Goal: Find specific page/section

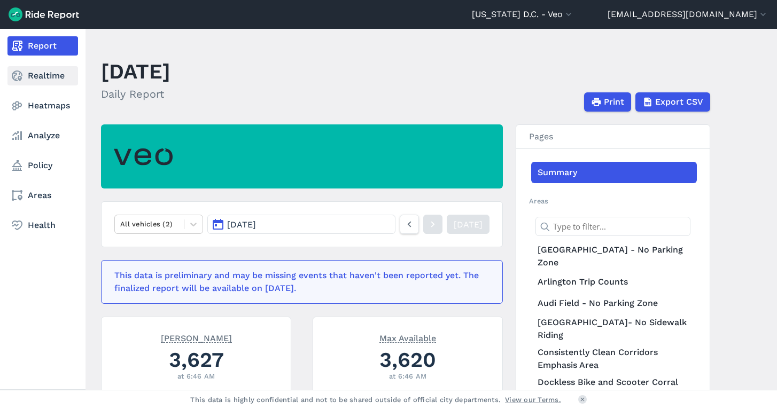
click at [48, 80] on link "Realtime" at bounding box center [42, 75] width 71 height 19
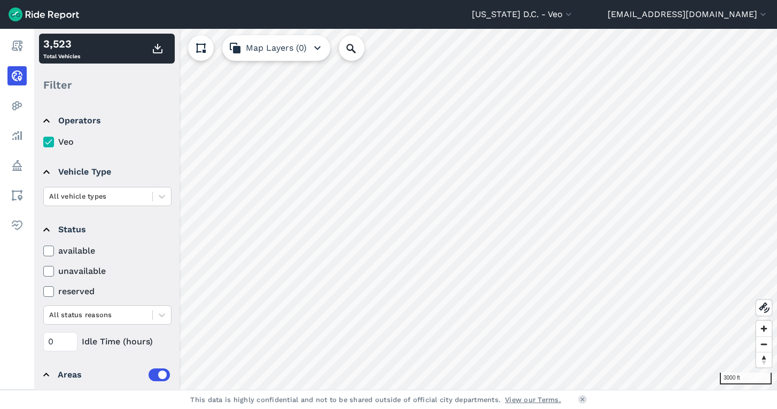
click at [315, 409] on html "[US_STATE] D.C. - Veo All Service Areas [GEOGRAPHIC_DATA] - [GEOGRAPHIC_DATA][P…" at bounding box center [388, 204] width 777 height 409
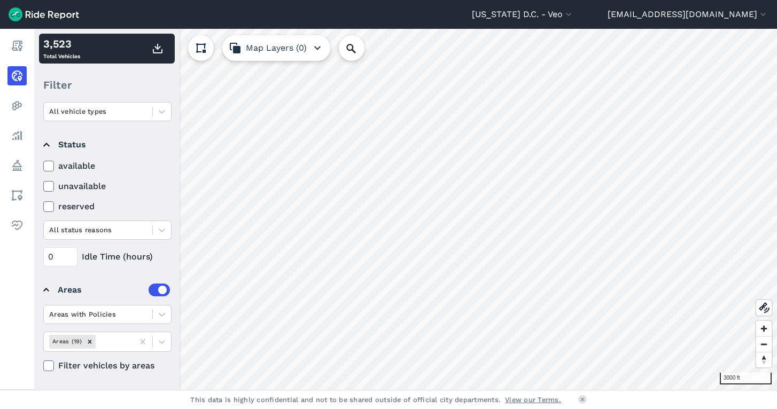
scroll to position [85, 0]
click at [89, 343] on icon "Remove Areas (19)" at bounding box center [90, 342] width 4 height 4
click at [87, 343] on icon "Remove Areas (19)" at bounding box center [89, 341] width 7 height 7
click at [142, 340] on icon at bounding box center [142, 341] width 5 height 5
click at [90, 340] on icon "Remove Areas (19)" at bounding box center [89, 341] width 7 height 7
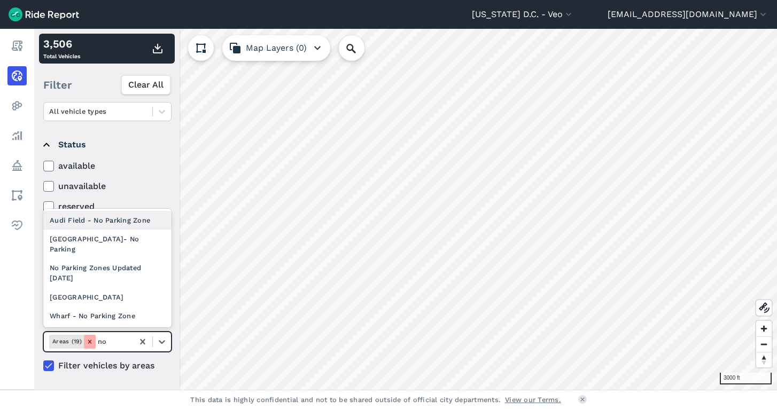
type input "n"
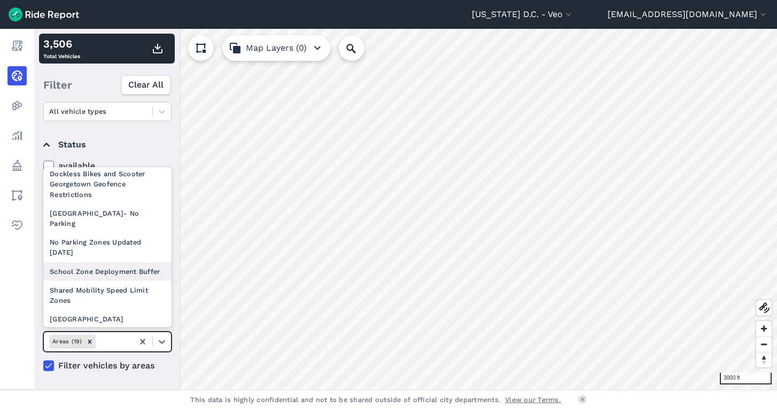
scroll to position [24, 0]
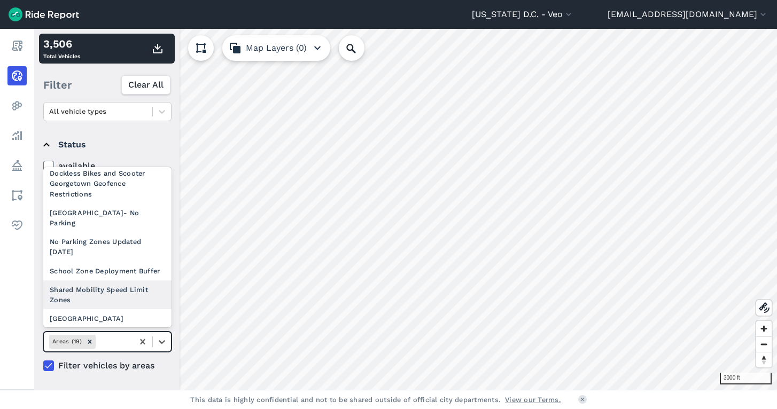
click at [100, 280] on div "Shared Mobility Speed Limit Zones" at bounding box center [107, 294] width 128 height 29
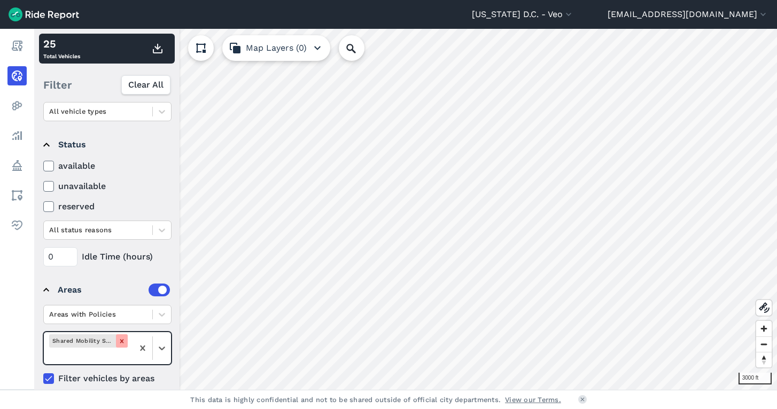
click at [126, 339] on div "Remove Shared Mobility Speed Limit Zones" at bounding box center [122, 340] width 12 height 13
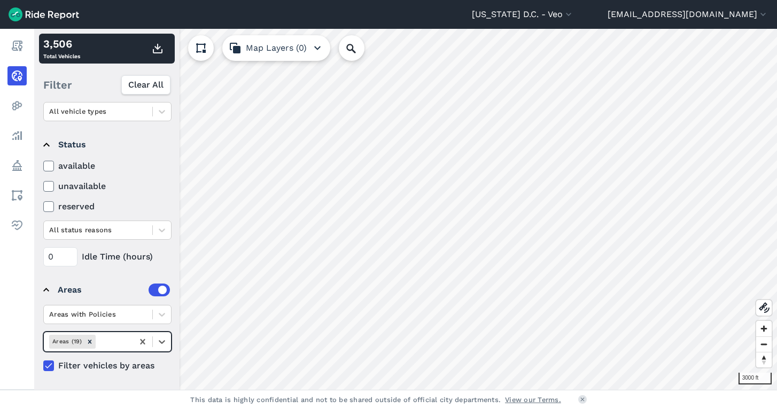
click at [122, 342] on div at bounding box center [113, 341] width 30 height 12
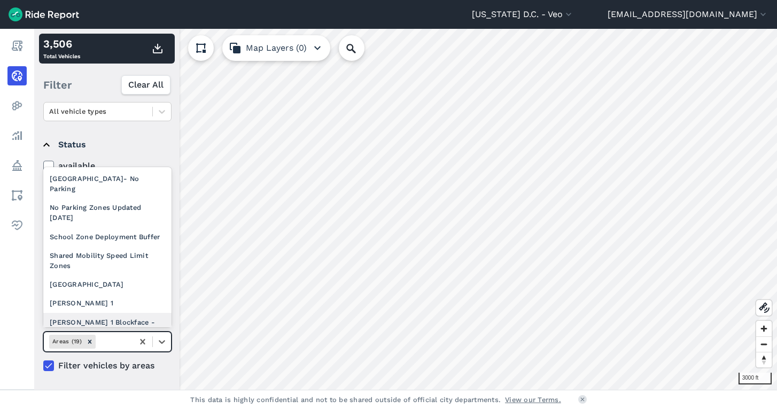
scroll to position [56, 0]
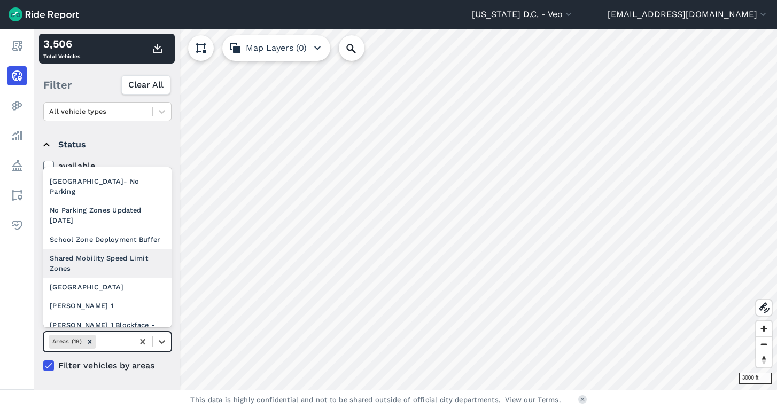
click at [99, 249] on div "Shared Mobility Speed Limit Zones" at bounding box center [107, 263] width 128 height 29
